Goal: Navigation & Orientation: Find specific page/section

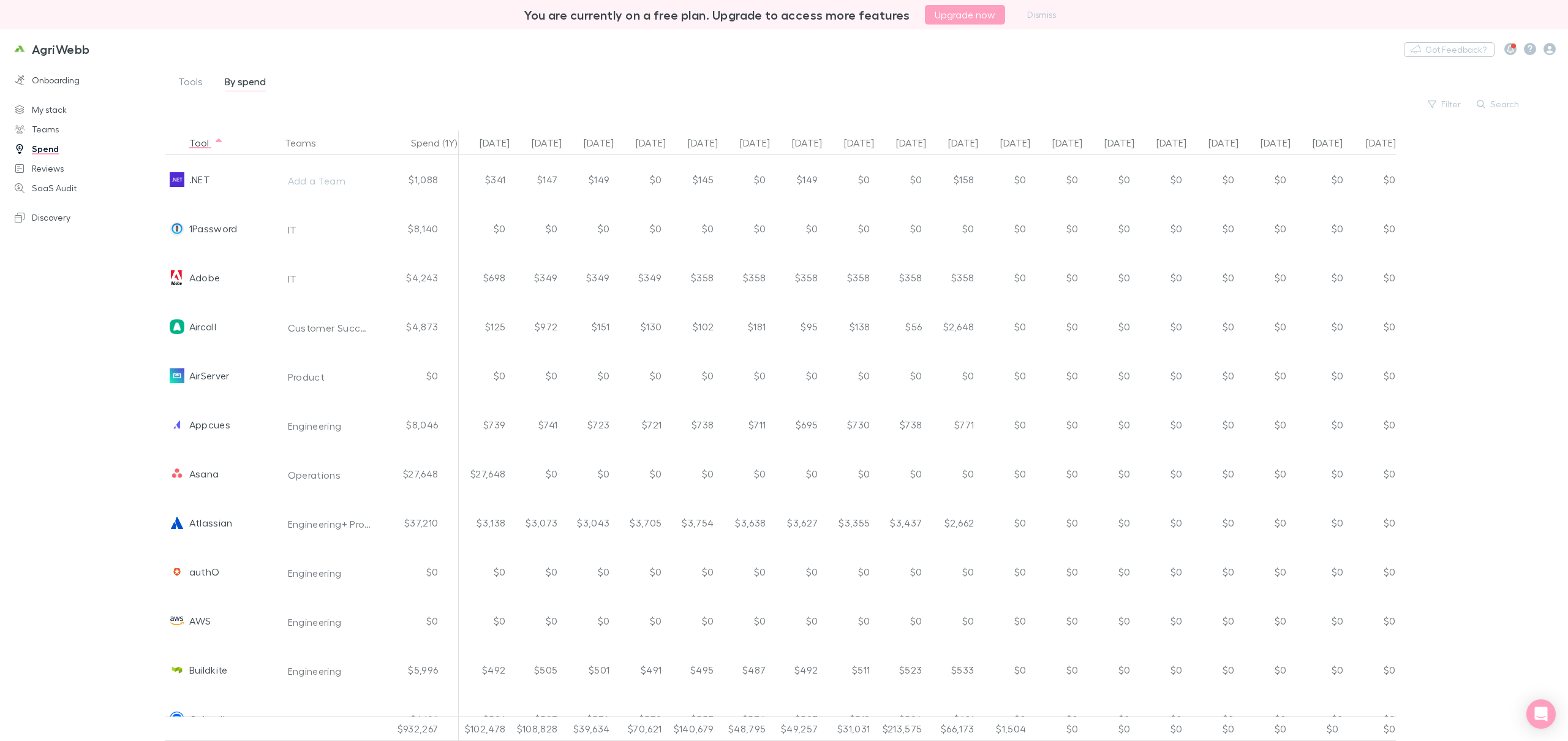
click at [46, 150] on link "Spend" at bounding box center [87, 148] width 169 height 20
click at [49, 105] on link "My stack" at bounding box center [87, 109] width 169 height 20
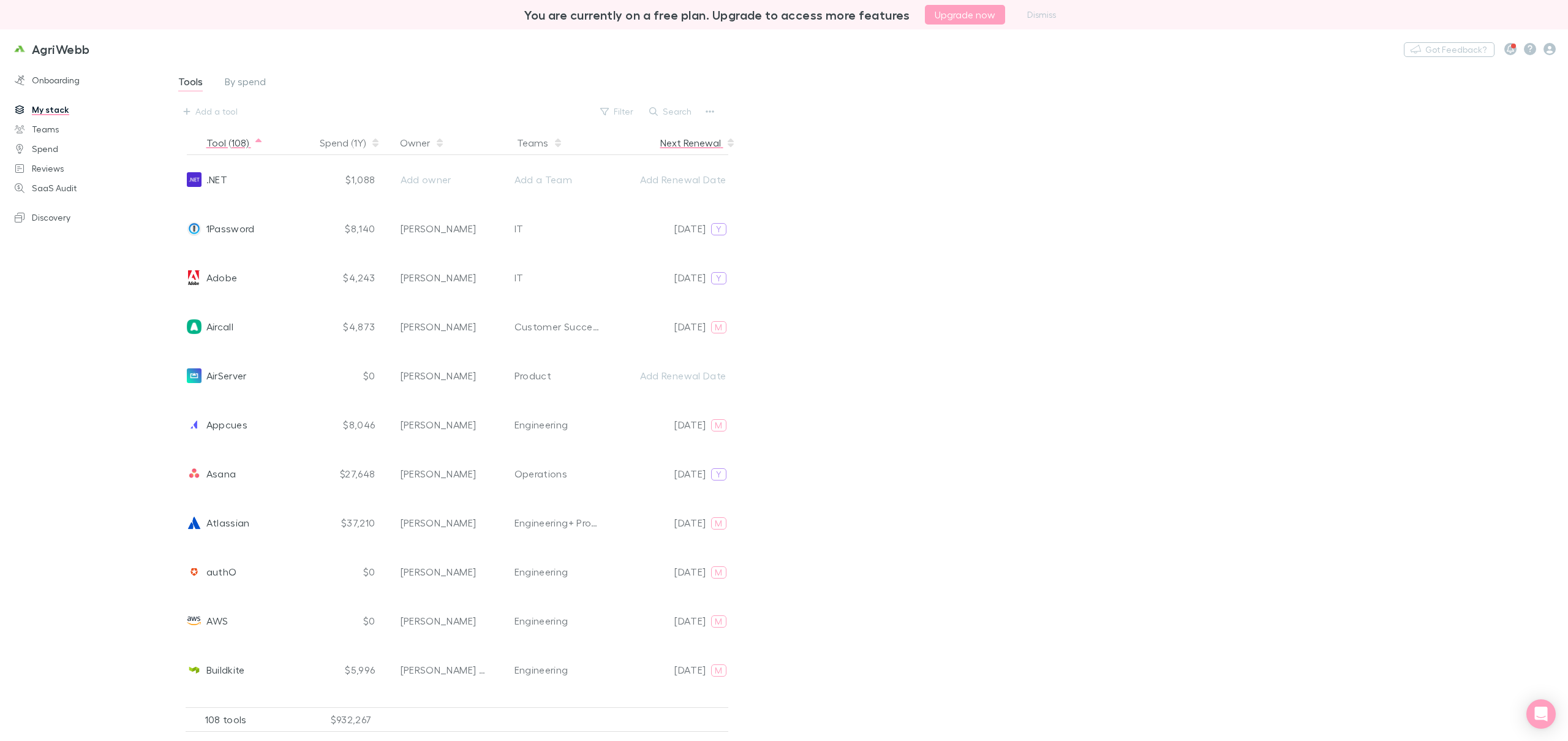
click at [700, 142] on button "Next Renewal" at bounding box center [698, 143] width 75 height 25
